Goal: Register for event/course

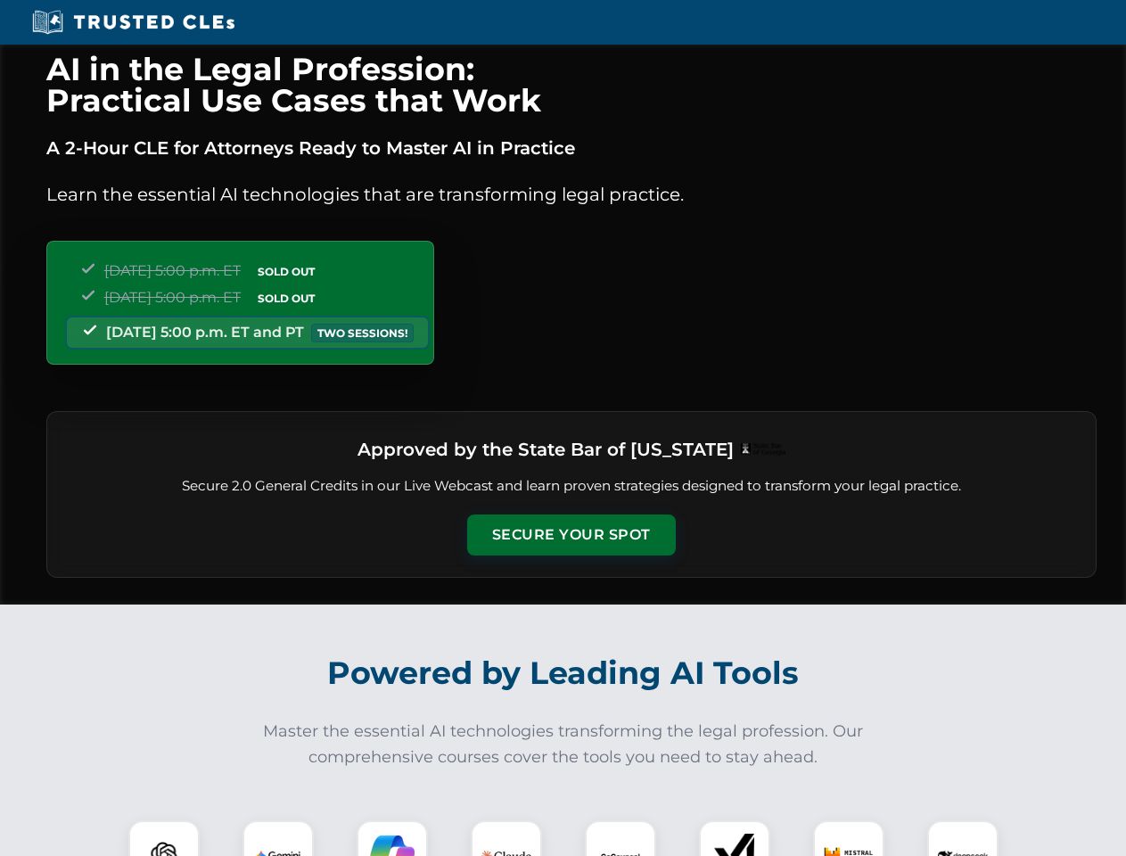
click at [571, 535] on button "Secure Your Spot" at bounding box center [571, 534] width 209 height 41
click at [164, 838] on img at bounding box center [164, 856] width 52 height 52
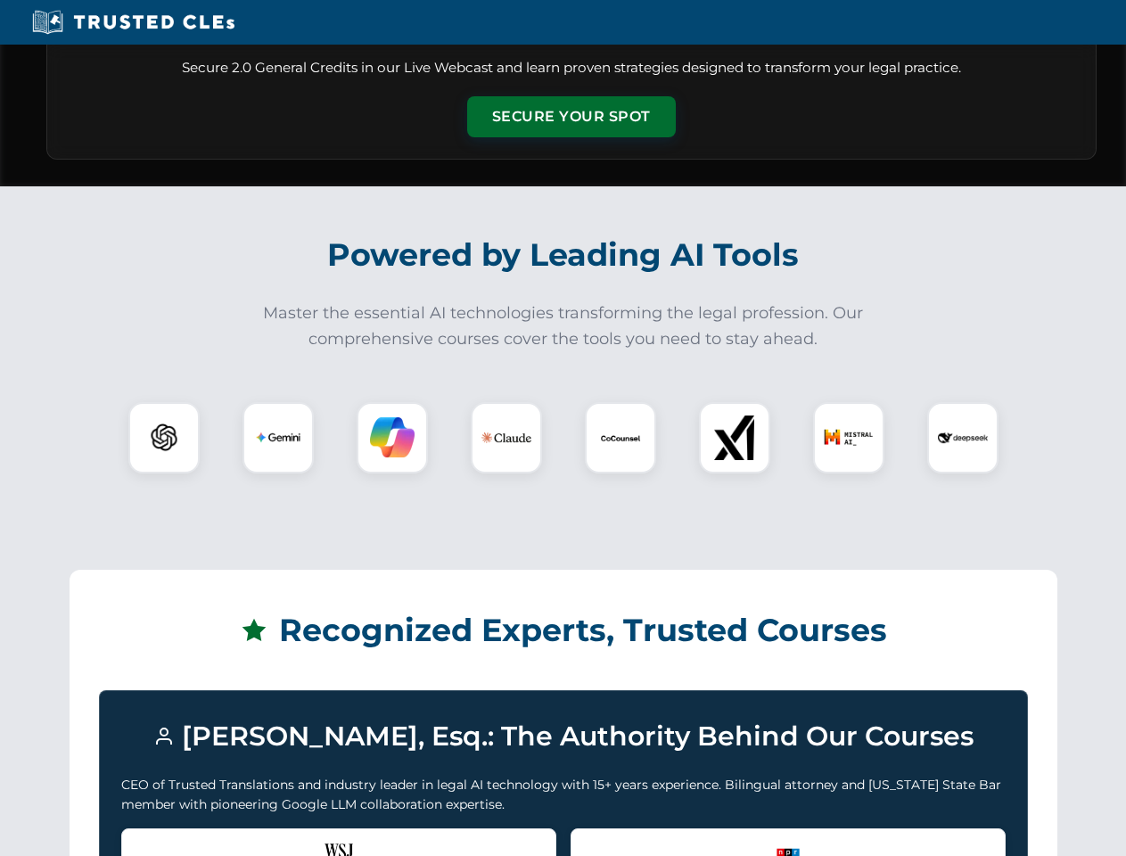
click at [278, 838] on div "Recognized by the WSJ [PERSON_NAME] was featured for his expertise in AI legal …" at bounding box center [338, 863] width 435 height 71
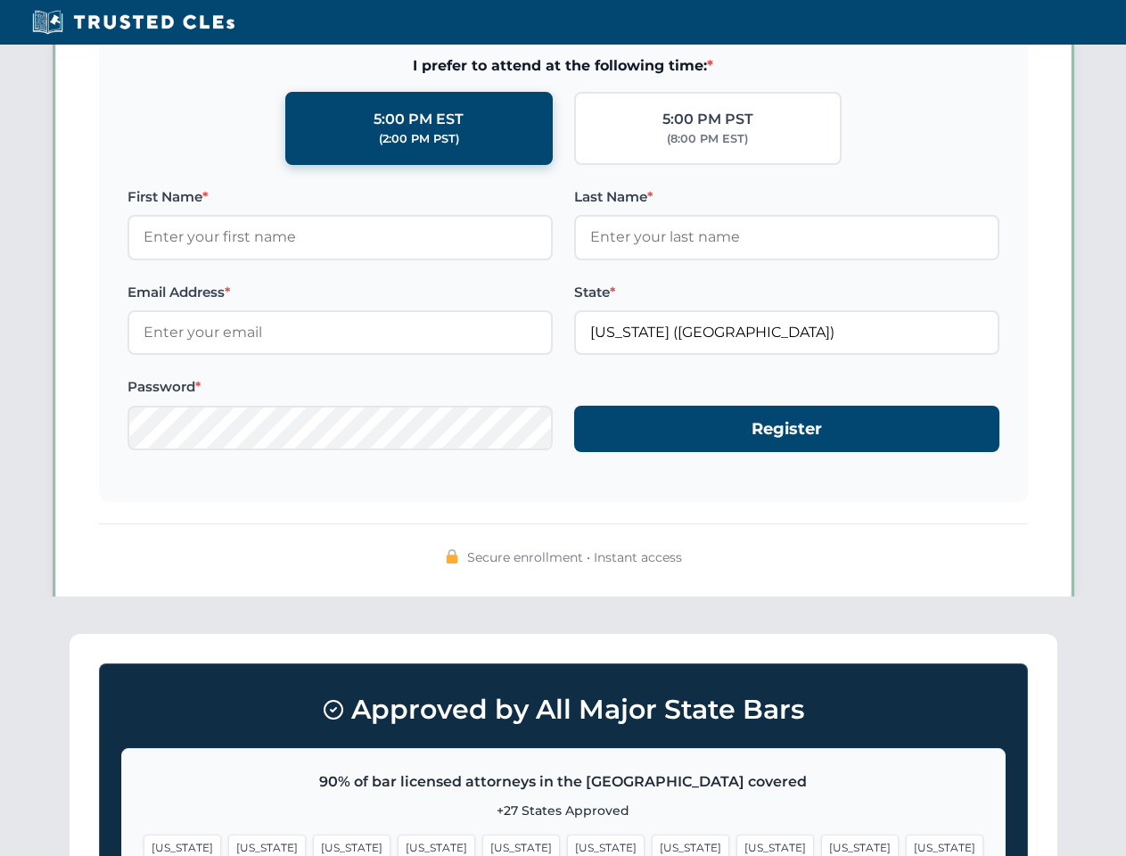
click at [652, 838] on span "[US_STATE]" at bounding box center [691, 848] width 78 height 26
click at [821, 838] on span "[US_STATE]" at bounding box center [860, 848] width 78 height 26
